Goal: Navigation & Orientation: Find specific page/section

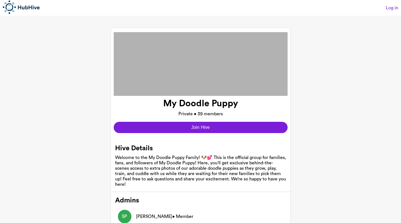
scroll to position [1, 0]
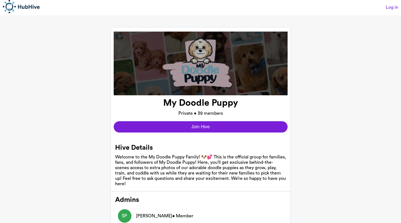
click at [392, 8] on link "Log in" at bounding box center [392, 7] width 12 height 5
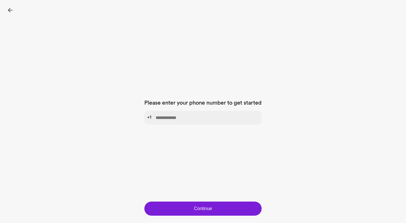
click at [224, 115] on input "tel" at bounding box center [202, 118] width 117 height 14
type input "**********"
click at [230, 210] on button "Continue" at bounding box center [202, 208] width 117 height 14
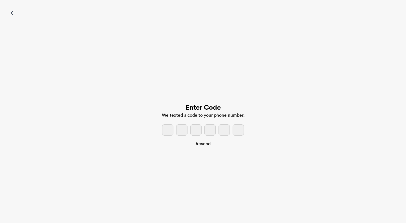
click at [167, 130] on input "tel" at bounding box center [167, 129] width 11 height 11
type input "*"
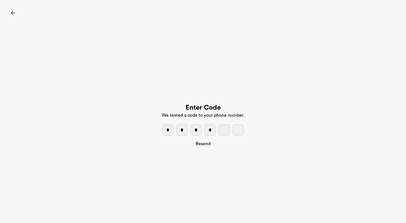
type input "*"
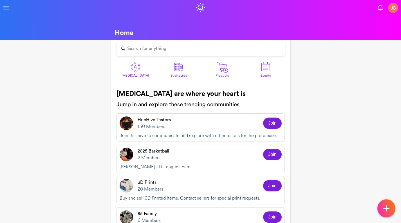
click at [180, 48] on div "Search for anything" at bounding box center [201, 48] width 168 height 14
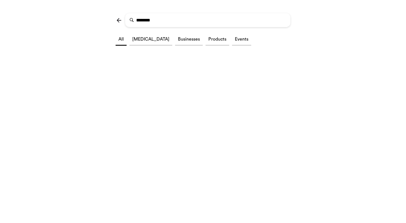
type input "********"
click at [139, 43] on li "[MEDICAL_DATA]" at bounding box center [150, 40] width 43 height 12
click at [118, 21] on img at bounding box center [118, 20] width 7 height 7
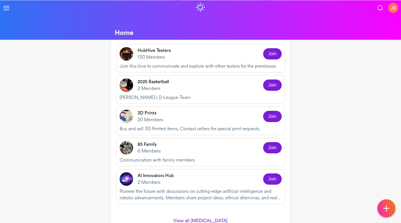
scroll to position [86, 0]
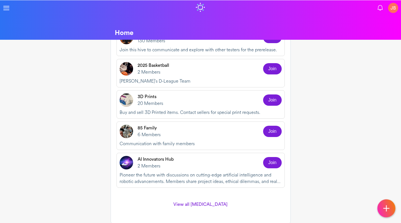
click at [198, 207] on link "View all [MEDICAL_DATA]" at bounding box center [201, 204] width 168 height 15
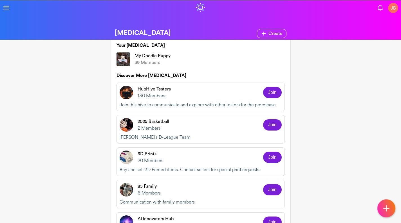
click at [149, 60] on p "39 Members" at bounding box center [153, 62] width 36 height 7
